Goal: Information Seeking & Learning: Learn about a topic

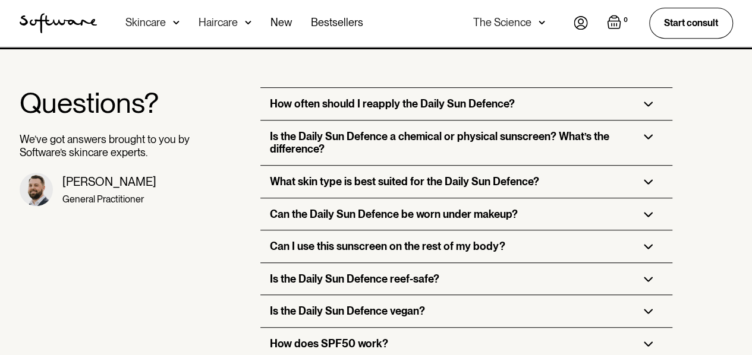
scroll to position [2521, 0]
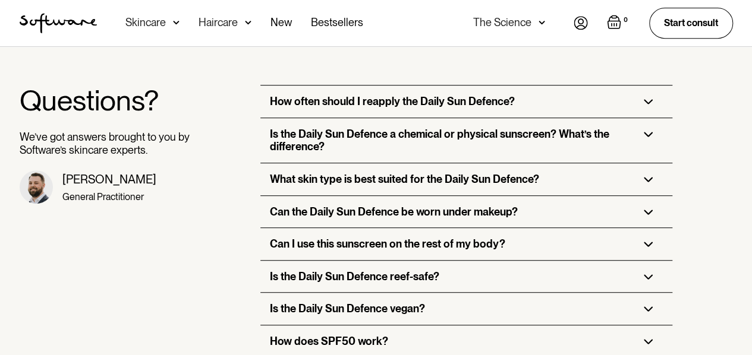
click at [348, 173] on h3 "What skin type is best suited for the Daily Sun Defence?" at bounding box center [404, 179] width 269 height 13
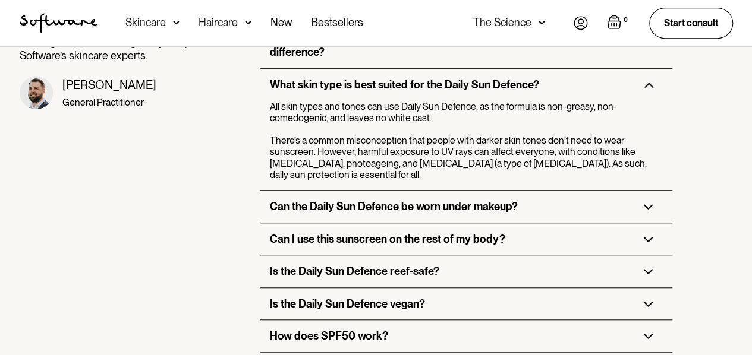
scroll to position [2620, 0]
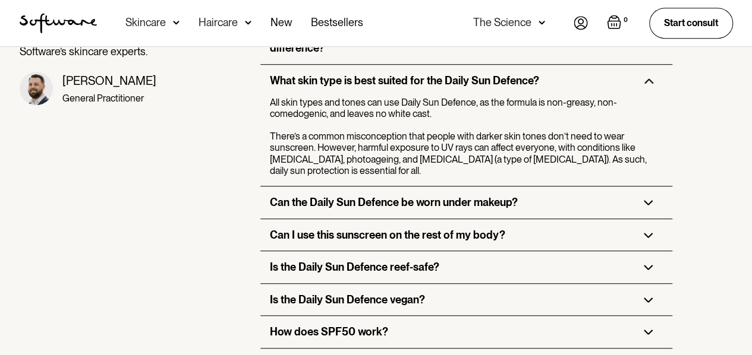
click at [352, 196] on h3 "Can the Daily Sun Defence be worn under makeup?" at bounding box center [394, 202] width 248 height 13
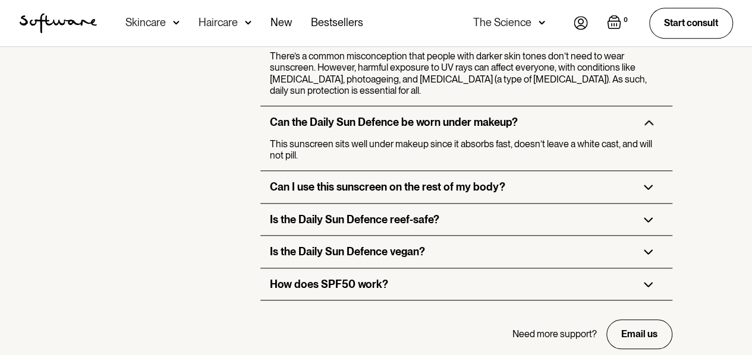
scroll to position [2698, 0]
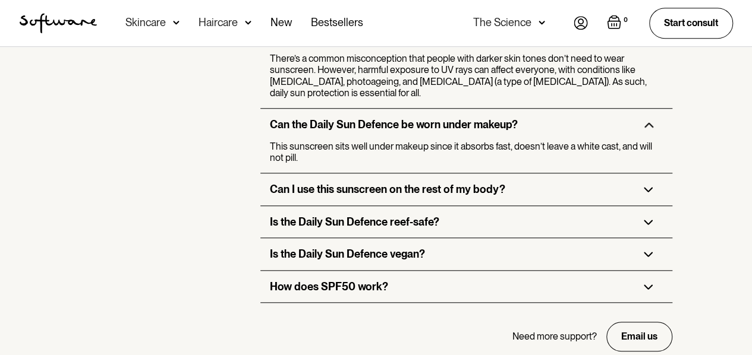
click at [335, 183] on h3 "Can I use this sunscreen on the rest of my body?" at bounding box center [387, 189] width 235 height 13
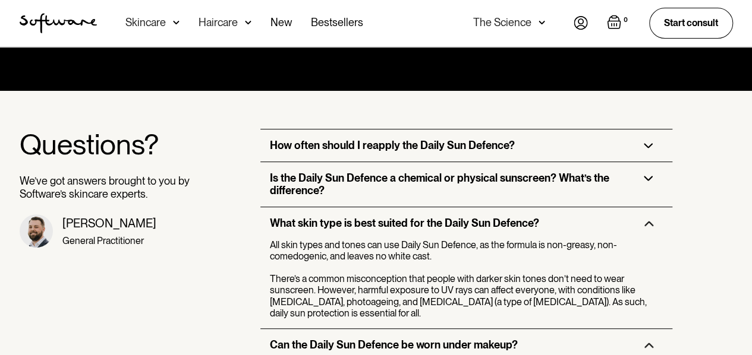
scroll to position [2476, 0]
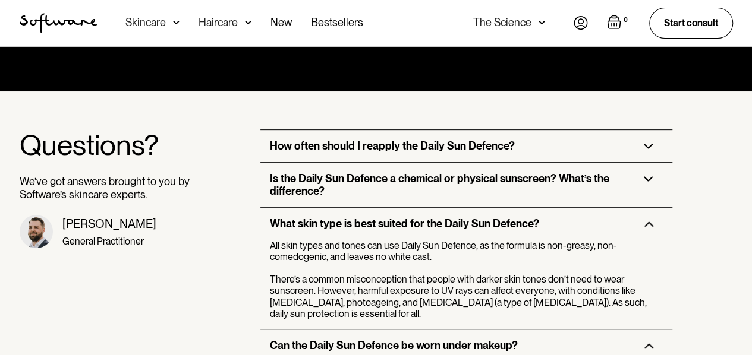
click at [360, 140] on h3 "How often should I reapply the Daily Sun Defence?" at bounding box center [392, 146] width 245 height 13
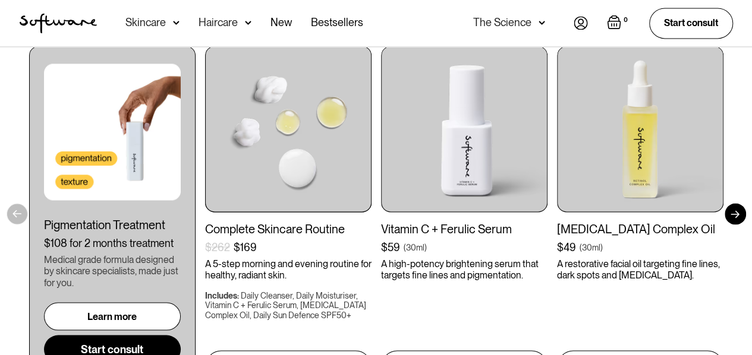
scroll to position [3202, 0]
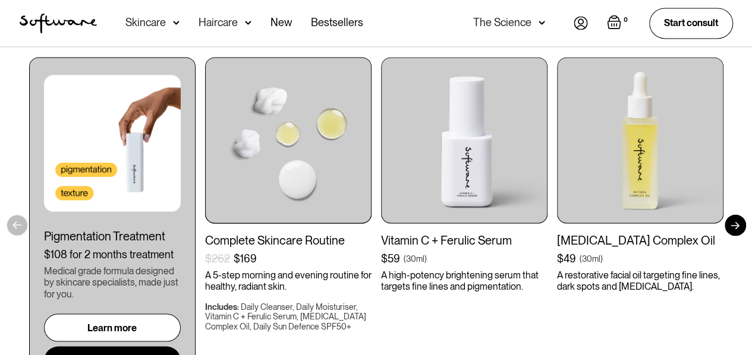
click at [280, 114] on img at bounding box center [288, 140] width 166 height 166
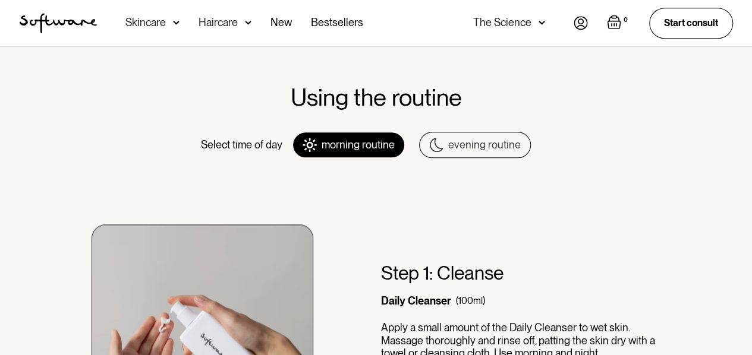
scroll to position [549, 0]
